Goal: Task Accomplishment & Management: Manage account settings

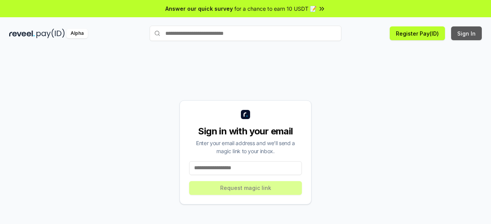
click at [463, 34] on button "Sign In" at bounding box center [466, 33] width 31 height 14
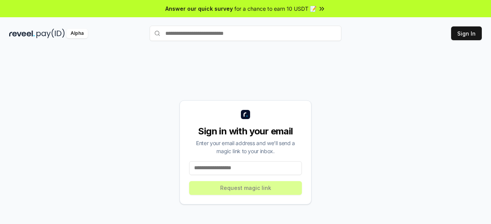
drag, startPoint x: 0, startPoint y: 0, endPoint x: 237, endPoint y: 169, distance: 291.2
click at [237, 169] on input at bounding box center [245, 168] width 113 height 14
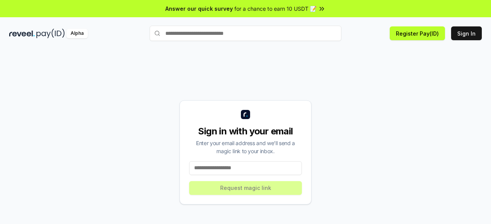
paste input "**********"
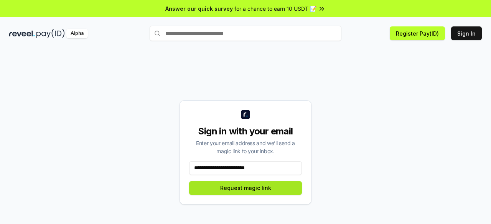
type input "**********"
click at [268, 185] on button "Request magic link" at bounding box center [245, 188] width 113 height 14
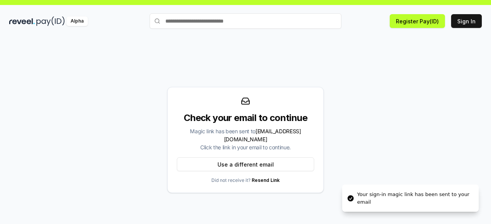
scroll to position [22, 0]
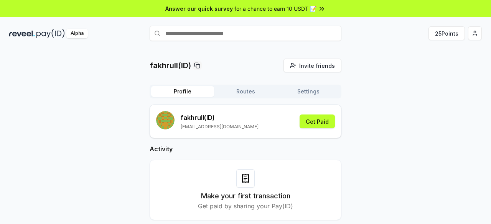
click at [282, 115] on div "fakhrull (ID) [EMAIL_ADDRESS][DOMAIN_NAME] Get Paid" at bounding box center [245, 121] width 179 height 21
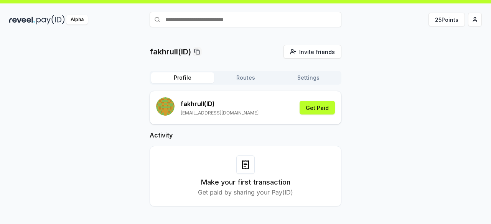
scroll to position [22, 0]
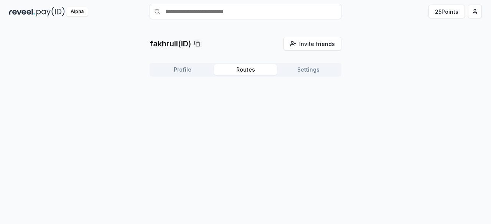
click at [242, 71] on button "Routes" at bounding box center [245, 69] width 63 height 11
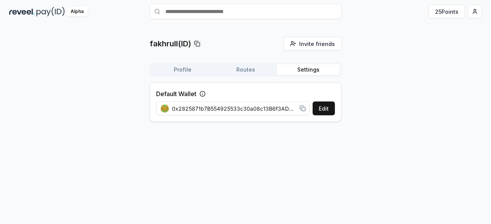
click at [305, 67] on button "Settings" at bounding box center [308, 69] width 63 height 11
click at [178, 58] on div "fakhrull(ID) Invite friends Invite Profile Routes Settings Default Wallet Edit …" at bounding box center [246, 82] width 192 height 91
click at [180, 69] on button "Profile" at bounding box center [182, 69] width 63 height 11
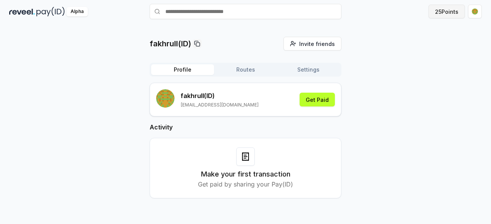
click at [446, 15] on button "25 Points" at bounding box center [446, 12] width 36 height 14
click at [325, 100] on button "Get Paid" at bounding box center [317, 100] width 35 height 14
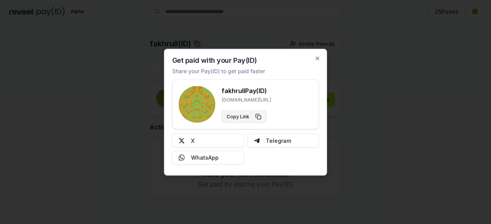
click at [256, 115] on button "Copy Link" at bounding box center [244, 116] width 45 height 12
click at [398, 115] on div at bounding box center [245, 112] width 491 height 224
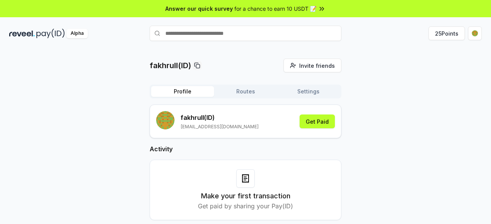
click at [246, 95] on button "Routes" at bounding box center [245, 91] width 63 height 11
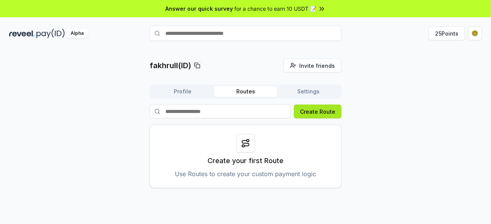
click at [316, 113] on button "Create Route" at bounding box center [318, 112] width 48 height 14
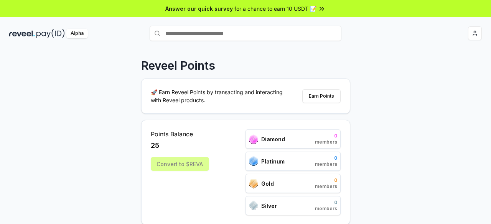
click at [418, 79] on div "Reveel Points 🚀 Earn Reveel Points by transacting and interacting with Reveel p…" at bounding box center [245, 144] width 491 height 203
click at [183, 168] on div "Convert to $REVA" at bounding box center [180, 164] width 58 height 14
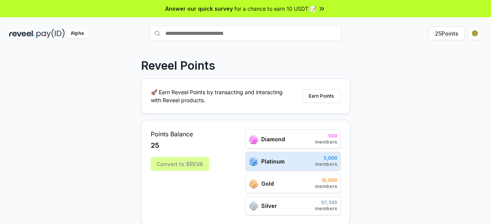
click at [183, 168] on div "Convert to $REVA" at bounding box center [180, 164] width 58 height 14
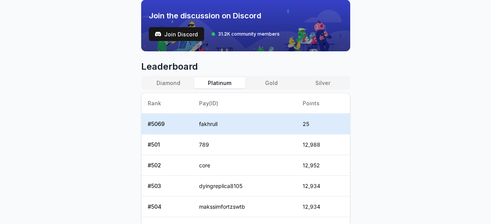
scroll to position [307, 0]
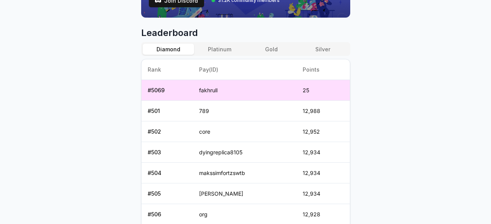
click at [171, 50] on button "Diamond" at bounding box center [168, 49] width 51 height 11
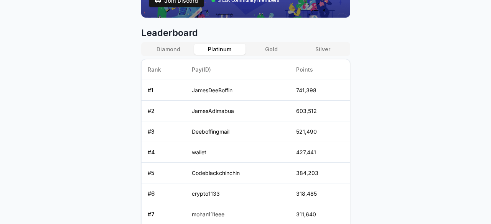
click at [223, 49] on button "Platinum" at bounding box center [219, 49] width 51 height 11
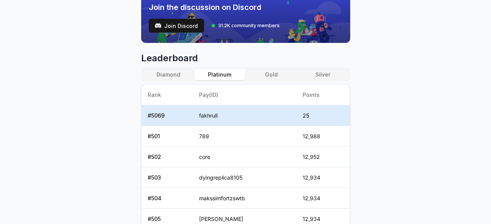
scroll to position [281, 0]
click at [412, 121] on body "Answer our quick survey for a chance to earn 10 USDT 📝 Alpha 25 Points Reveel P…" at bounding box center [245, 112] width 491 height 224
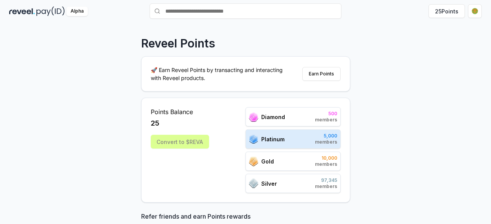
scroll to position [13, 0]
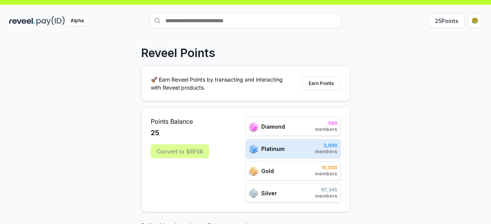
click at [308, 129] on div "Diamond 500 members" at bounding box center [292, 126] width 95 height 19
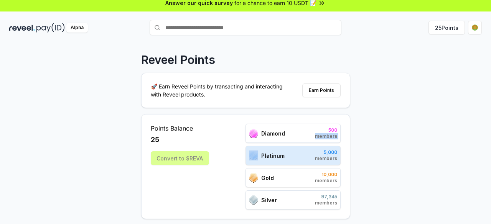
scroll to position [0, 0]
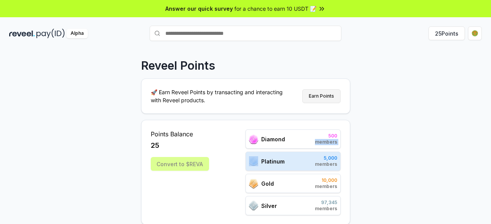
click at [317, 100] on button "Earn Points" at bounding box center [321, 96] width 38 height 14
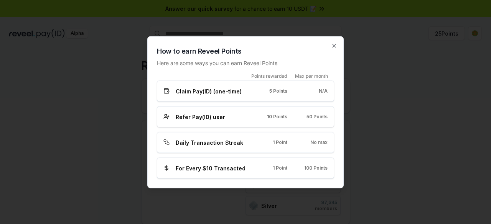
click at [274, 97] on div "Claim Pay(ID) (one-time) 5 Points N/A" at bounding box center [245, 91] width 177 height 21
click at [211, 90] on span "Claim Pay(ID) (one-time)" at bounding box center [209, 91] width 66 height 8
click at [425, 102] on div at bounding box center [245, 112] width 491 height 224
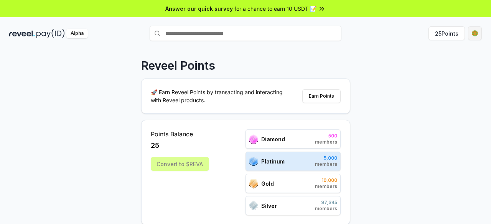
click at [471, 35] on html "Answer our quick survey for a chance to earn 10 USDT 📝 Alpha 25 Points Reveel P…" at bounding box center [245, 112] width 491 height 224
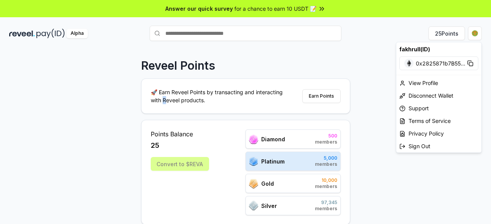
click at [163, 103] on html "Answer our quick survey for a chance to earn 10 USDT 📝 Alpha 25 Points Reveel P…" at bounding box center [245, 112] width 491 height 224
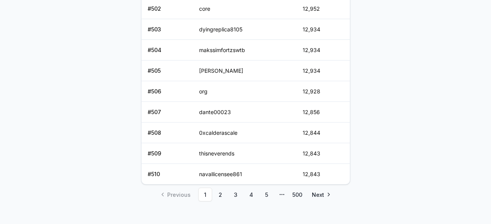
scroll to position [435, 0]
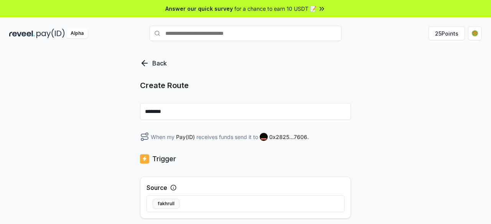
click at [219, 114] on input "********" at bounding box center [245, 111] width 211 height 17
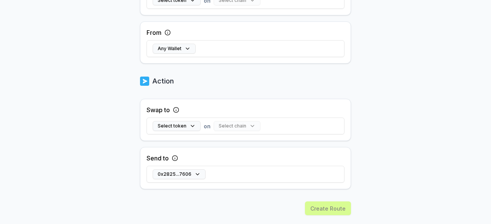
scroll to position [268, 0]
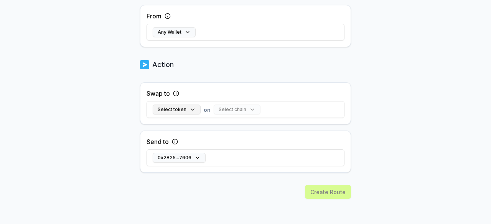
click at [173, 105] on button "Select token" at bounding box center [177, 110] width 48 height 10
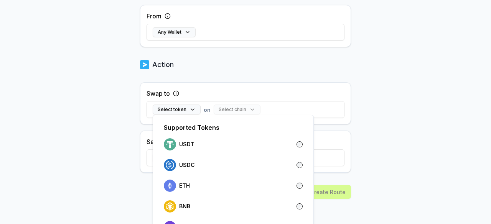
drag, startPoint x: 193, startPoint y: 147, endPoint x: 243, endPoint y: 124, distance: 55.3
click at [228, 132] on div "Supported Tokens USDT USDC ETH BNB POL" at bounding box center [233, 181] width 161 height 133
click at [408, 95] on body "Answer our quick survey for a chance to earn 10 USDT 📝 Alpha 25 Points Back Cre…" at bounding box center [245, 112] width 491 height 224
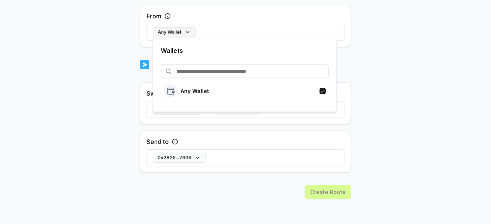
click at [173, 34] on button "Any Wallet" at bounding box center [174, 32] width 43 height 10
click at [201, 90] on p "Any Wallet" at bounding box center [195, 91] width 28 height 6
drag, startPoint x: 459, startPoint y: 76, endPoint x: 425, endPoint y: 94, distance: 38.4
click at [459, 77] on body "Answer our quick survey for a chance to earn 10 USDT 📝 Alpha 25 Points Back Cre…" at bounding box center [245, 112] width 491 height 224
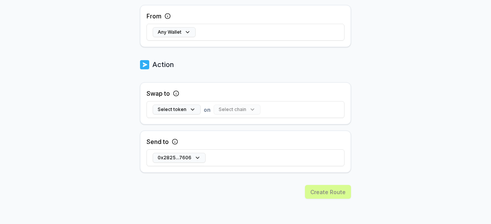
drag, startPoint x: 341, startPoint y: 189, endPoint x: 327, endPoint y: 181, distance: 16.1
click at [341, 189] on div "Create Route" at bounding box center [245, 205] width 211 height 41
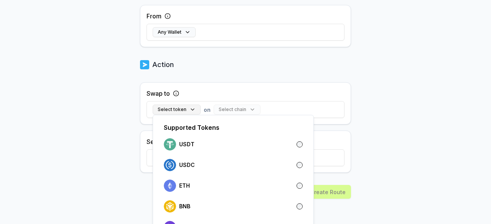
click at [186, 109] on button "Select token" at bounding box center [177, 110] width 48 height 10
click at [192, 151] on div "USDT" at bounding box center [233, 144] width 145 height 17
click at [405, 116] on body "Answer our quick survey for a chance to earn 10 USDT 📝 Alpha 25 Points Back Cre…" at bounding box center [245, 112] width 491 height 224
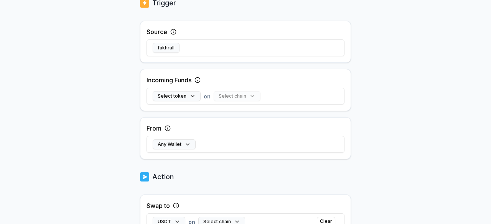
scroll to position [163, 0]
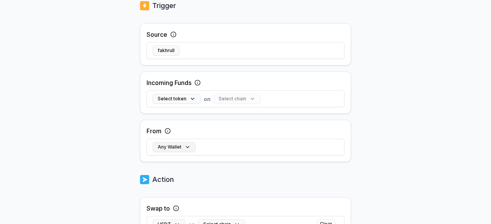
click at [189, 151] on button "Any Wallet" at bounding box center [174, 147] width 43 height 10
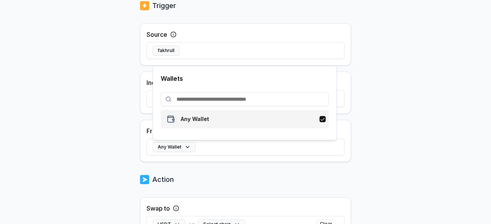
click at [196, 118] on p "Any Wallet" at bounding box center [195, 119] width 28 height 6
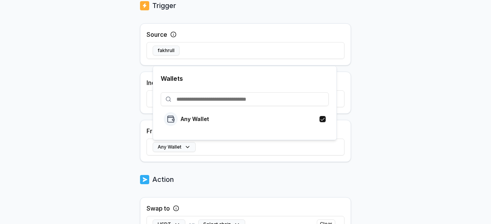
click at [272, 95] on input at bounding box center [245, 99] width 168 height 14
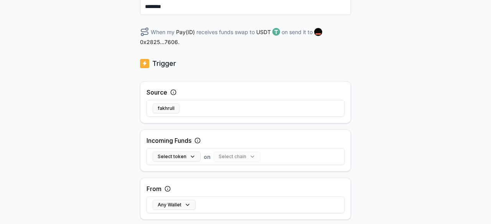
scroll to position [48, 0]
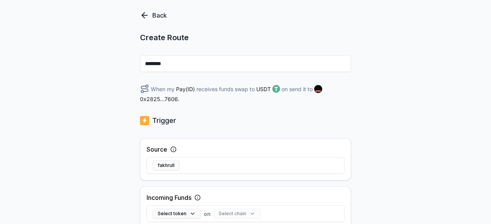
click at [204, 65] on input "********" at bounding box center [245, 63] width 211 height 17
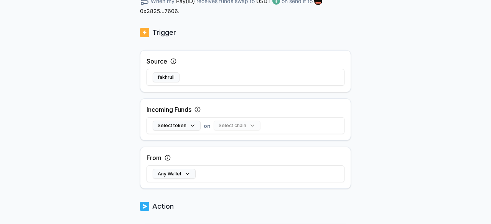
scroll to position [278, 0]
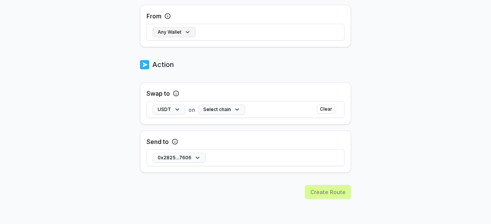
click at [189, 34] on button "Any Wallet" at bounding box center [174, 32] width 43 height 10
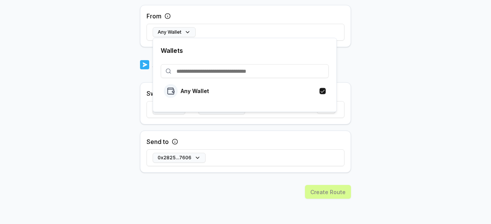
paste input "**********"
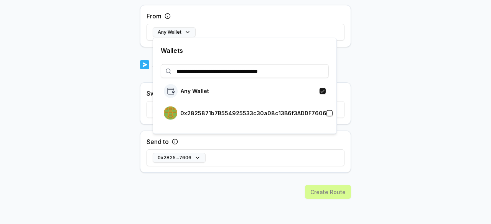
type input "**********"
click at [271, 116] on div "0x2825871b7B554925533c30a08c13B6f3ADDF7606" at bounding box center [245, 113] width 163 height 13
click at [356, 143] on body "**********" at bounding box center [245, 112] width 491 height 224
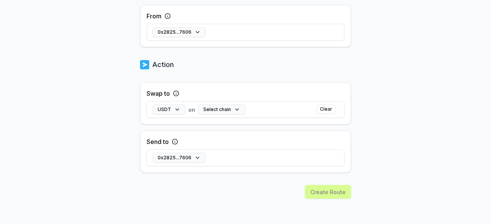
click at [315, 198] on div "Create Route" at bounding box center [245, 205] width 211 height 41
click at [241, 110] on button "Select chain" at bounding box center [221, 110] width 47 height 10
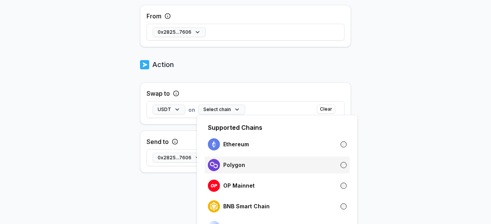
click at [253, 168] on div "Polygon" at bounding box center [277, 165] width 139 height 12
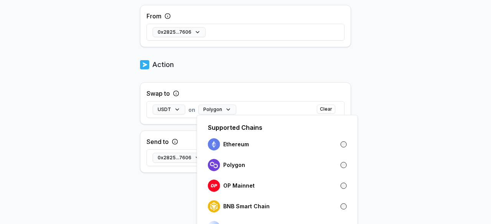
click at [400, 169] on body "Answer our quick survey for a chance to earn 10 USDT 📝 Alpha 25 Points Back Cre…" at bounding box center [245, 112] width 491 height 224
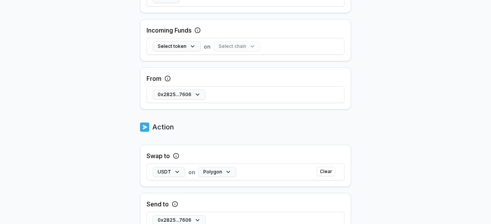
scroll to position [163, 0]
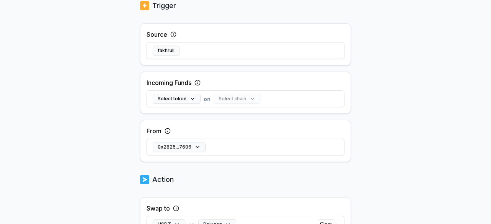
click at [236, 99] on div "Select chain" at bounding box center [237, 99] width 47 height 10
click at [245, 96] on div "Select chain" at bounding box center [237, 99] width 47 height 10
click at [197, 94] on button "Select token" at bounding box center [177, 99] width 48 height 10
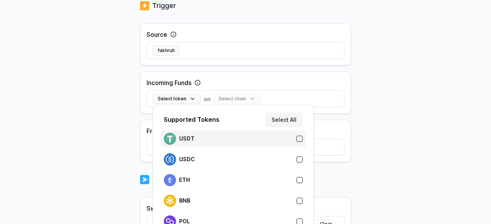
click at [198, 137] on div "USDT" at bounding box center [233, 139] width 139 height 12
drag, startPoint x: 250, startPoint y: 89, endPoint x: 270, endPoint y: 91, distance: 19.2
click at [252, 89] on div "USDT on Select chain Clear" at bounding box center [246, 99] width 198 height 22
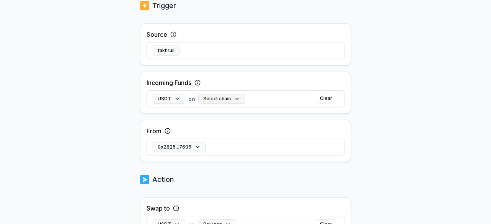
click at [228, 94] on button "Select chain" at bounding box center [221, 99] width 47 height 10
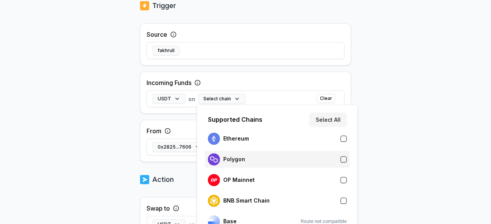
click at [229, 167] on div "Polygon" at bounding box center [277, 159] width 145 height 17
click at [423, 117] on body "Answer our quick survey for a chance to earn 10 USDT 📝 Alpha 25 Points Back Cre…" at bounding box center [245, 112] width 491 height 224
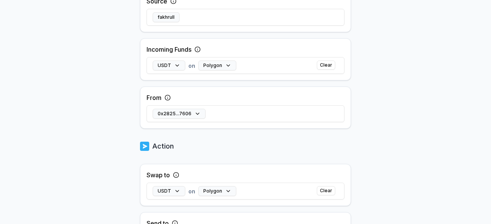
scroll to position [278, 0]
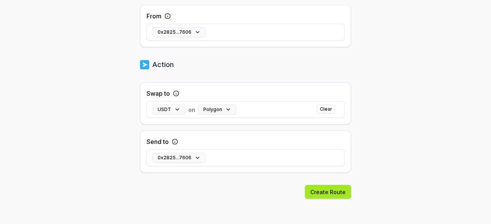
click at [325, 190] on button "Create Route" at bounding box center [328, 192] width 46 height 14
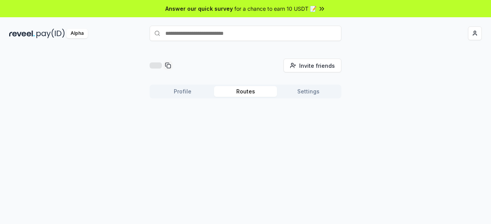
click at [412, 105] on div "Invite friends Invite Profile Routes Settings" at bounding box center [245, 82] width 472 height 46
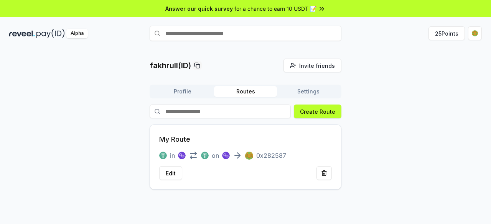
click at [412, 116] on div "fakhrull(ID) Invite friends Invite Profile Routes Settings Create Route My Rout…" at bounding box center [245, 124] width 472 height 131
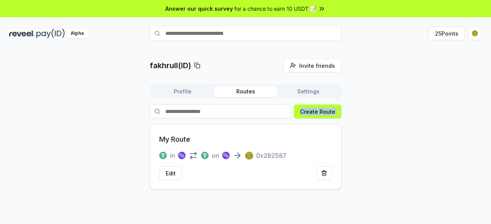
click at [374, 113] on div "fakhrull(ID) Invite friends Invite Profile Routes Settings Create Route My Rout…" at bounding box center [245, 124] width 472 height 131
click at [325, 95] on button "Settings" at bounding box center [308, 91] width 63 height 11
click at [249, 94] on button "Routes" at bounding box center [245, 91] width 63 height 11
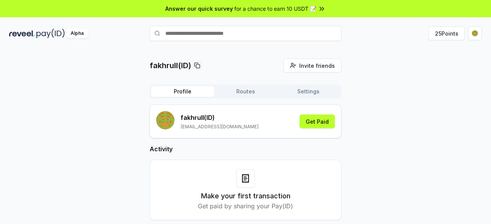
click at [187, 94] on button "Profile" at bounding box center [182, 91] width 63 height 11
click at [321, 124] on button "Get Paid" at bounding box center [317, 122] width 35 height 14
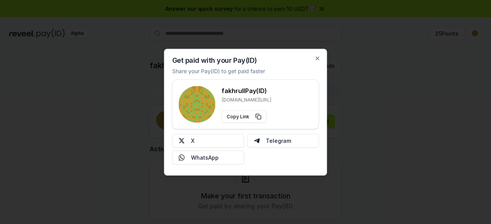
click at [197, 101] on rect at bounding box center [197, 104] width 37 height 37
click at [442, 99] on div at bounding box center [245, 112] width 491 height 224
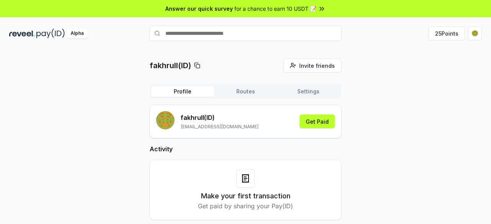
click at [310, 7] on span "for a chance to earn 10 USDT 📝" at bounding box center [275, 9] width 82 height 8
click at [456, 35] on button "25 Points" at bounding box center [446, 33] width 36 height 14
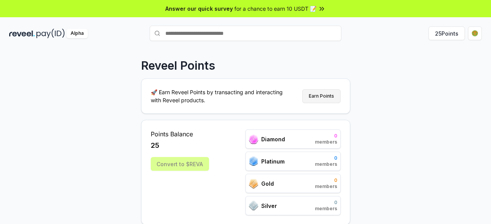
click at [327, 99] on button "Earn Points" at bounding box center [321, 96] width 38 height 14
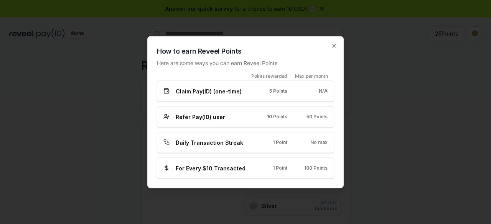
click at [312, 120] on div "Refer Pay(ID) user 10 Points 50 Points" at bounding box center [245, 117] width 164 height 8
click at [217, 158] on div "For Every $10 Transacted 1 Point 100 Points" at bounding box center [245, 168] width 177 height 21
click at [207, 97] on div "Claim Pay(ID) (one-time) 5 Points N/A" at bounding box center [245, 91] width 177 height 21
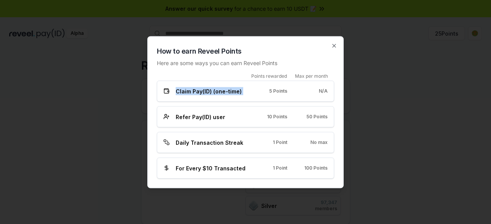
click at [207, 97] on div "Claim Pay(ID) (one-time) 5 Points N/A" at bounding box center [245, 91] width 177 height 21
click at [207, 117] on span "Refer Pay(ID) user" at bounding box center [200, 117] width 49 height 8
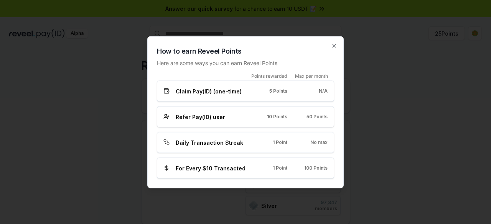
click at [212, 132] on div "Points rewarded Max per month Claim Pay(ID) (one-time) 5 Points N/A Refer Pay(I…" at bounding box center [245, 126] width 177 height 106
click at [391, 144] on div at bounding box center [245, 112] width 491 height 224
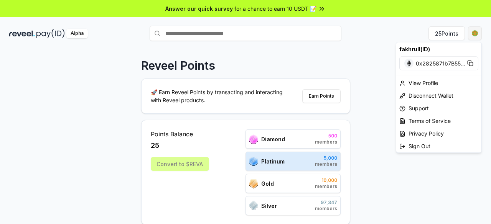
click at [479, 35] on html "Answer our quick survey for a chance to earn 10 USDT 📝 Alpha 25 Points Reveel P…" at bounding box center [245, 112] width 491 height 224
click at [436, 82] on div "View Profile" at bounding box center [438, 83] width 85 height 13
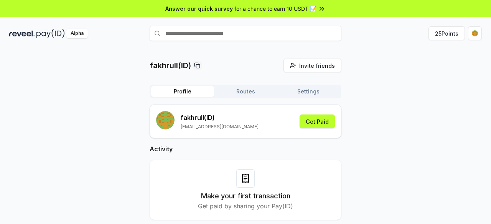
click at [199, 119] on p "fakhrull (ID)" at bounding box center [220, 117] width 78 height 9
copy p "fakhrull (ID)"
click at [250, 101] on div "Profile Routes Settings fakhrull (ID) [EMAIL_ADDRESS][DOMAIN_NAME] Get Paid Act…" at bounding box center [246, 159] width 192 height 148
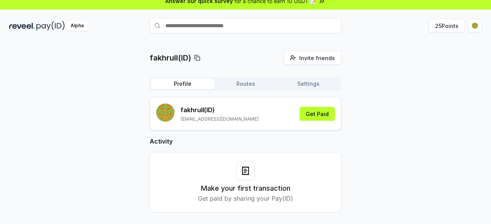
scroll to position [22, 0]
